Goal: Information Seeking & Learning: Learn about a topic

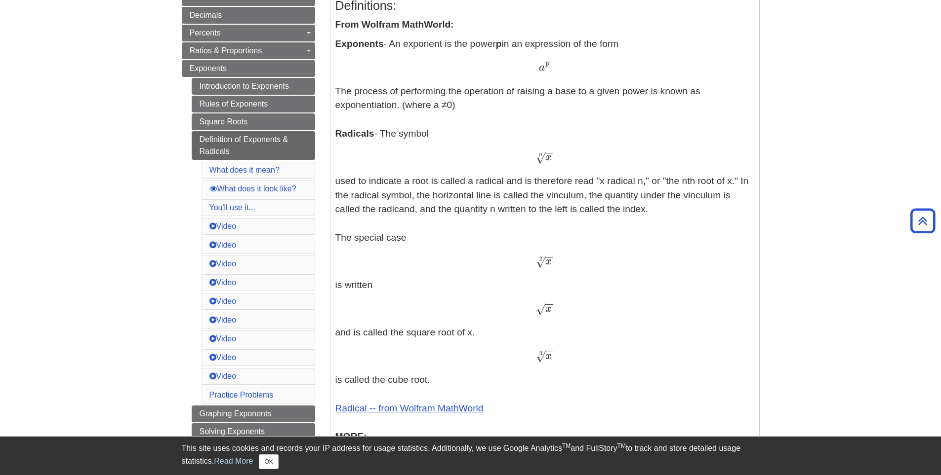
scroll to position [221, 0]
drag, startPoint x: 539, startPoint y: 162, endPoint x: 549, endPoint y: 161, distance: 9.9
click at [549, 162] on span "x − − √ n" at bounding box center [544, 162] width 17 height 0
click at [549, 161] on span "x" at bounding box center [548, 159] width 6 height 11
drag, startPoint x: 539, startPoint y: 161, endPoint x: 549, endPoint y: 159, distance: 10.1
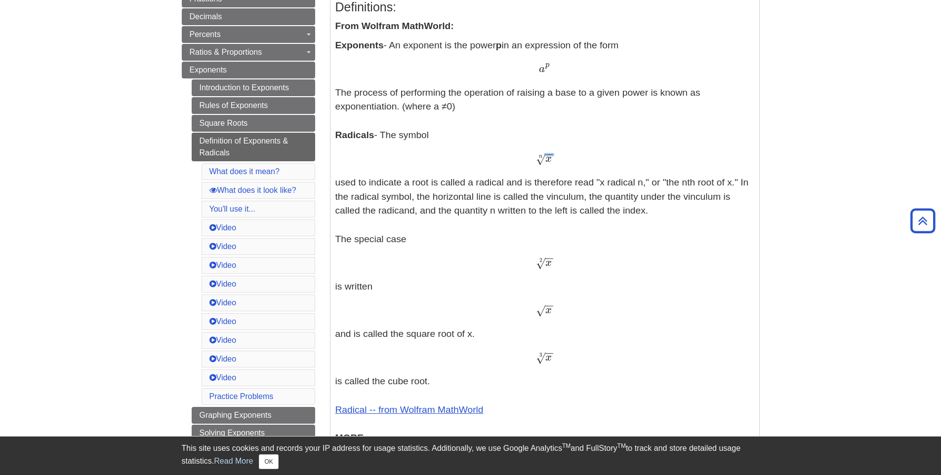
click at [549, 162] on span "x − − √ n" at bounding box center [544, 162] width 17 height 0
click at [537, 159] on span "√" at bounding box center [540, 159] width 9 height 13
drag, startPoint x: 538, startPoint y: 156, endPoint x: 547, endPoint y: 159, distance: 9.7
click at [547, 162] on span "x − − √ n" at bounding box center [544, 162] width 17 height 0
click at [517, 155] on div "x − − √ n x n" at bounding box center [544, 159] width 419 height 14
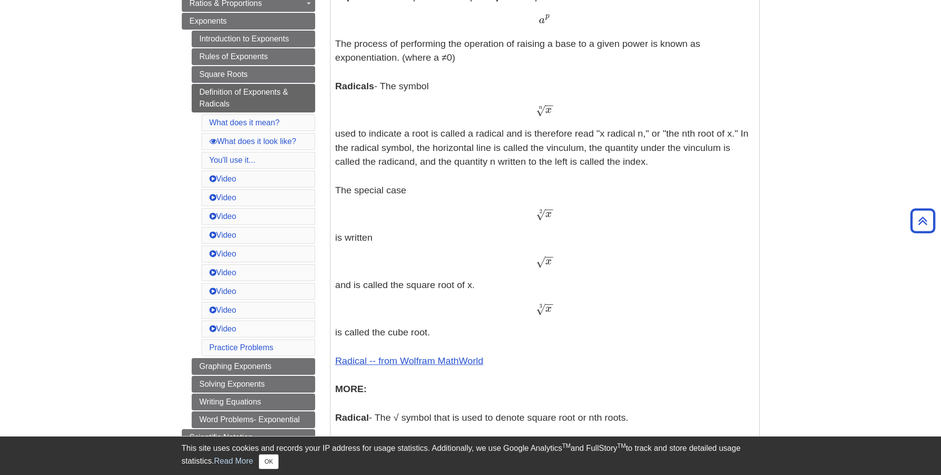
scroll to position [271, 0]
click at [542, 215] on span "√" at bounding box center [540, 213] width 9 height 13
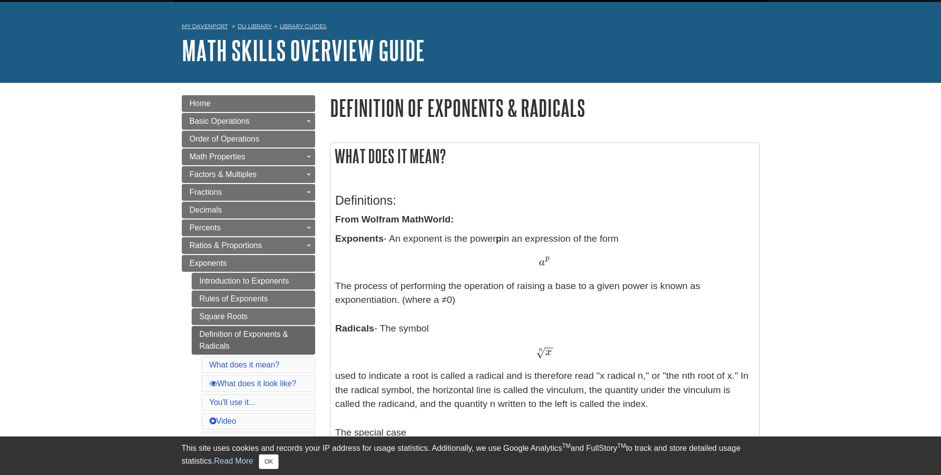
scroll to position [49, 0]
